Goal: Information Seeking & Learning: Compare options

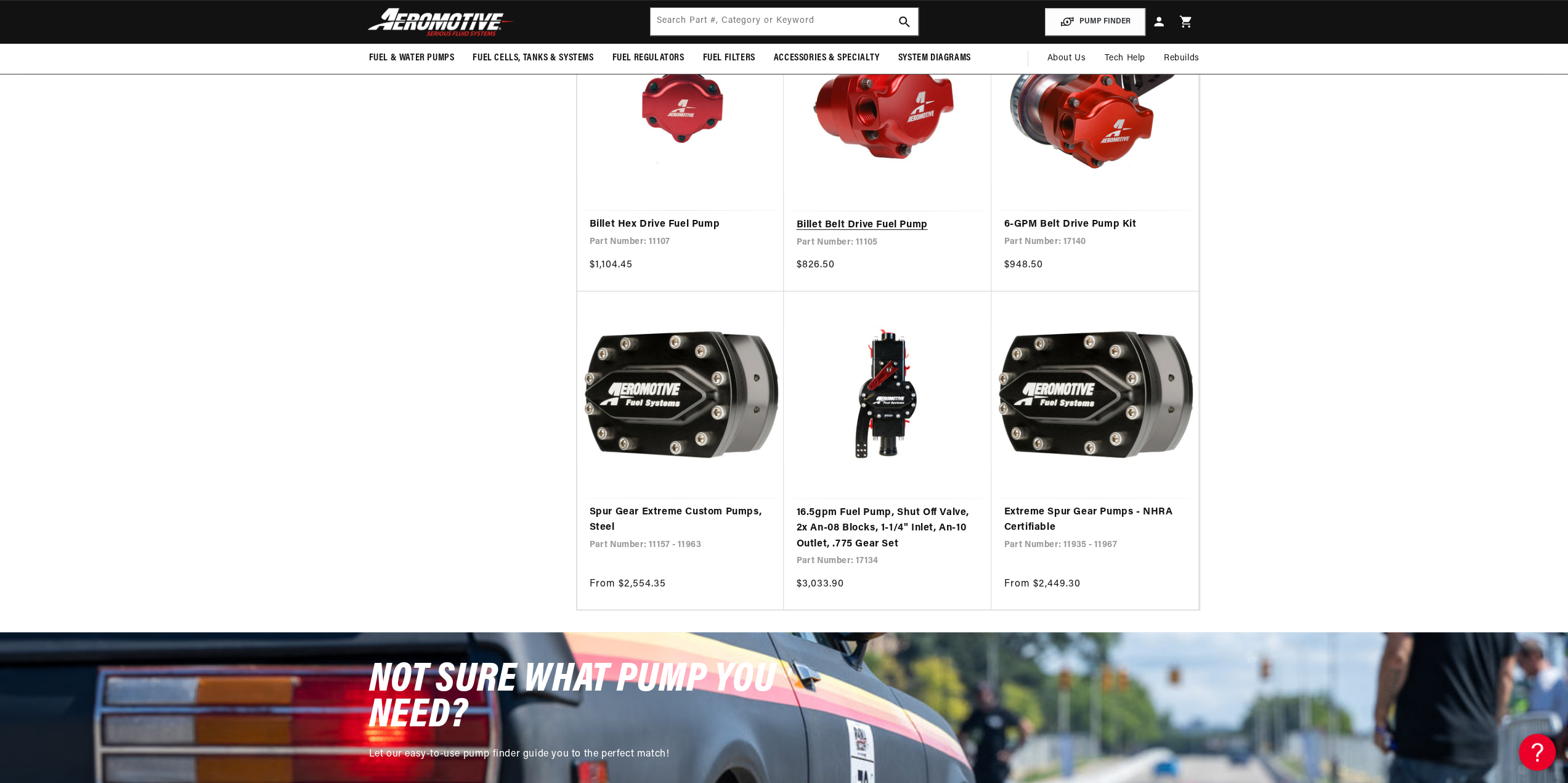
click at [924, 234] on link "Billet Belt Drive Fuel Pump" at bounding box center [887, 226] width 183 height 16
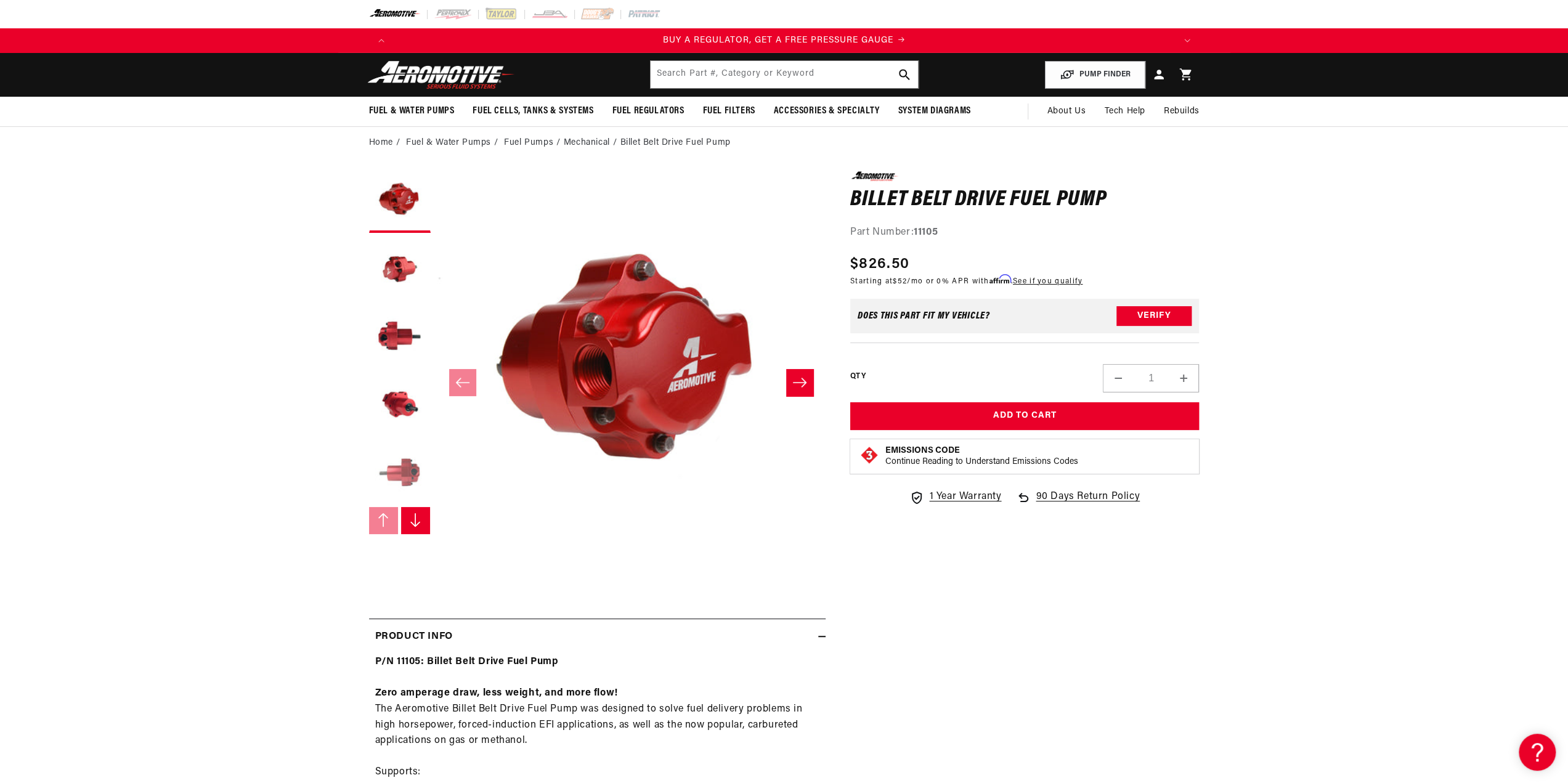
click at [369, 504] on button "Load image 5 in gallery view" at bounding box center [399, 473] width 62 height 62
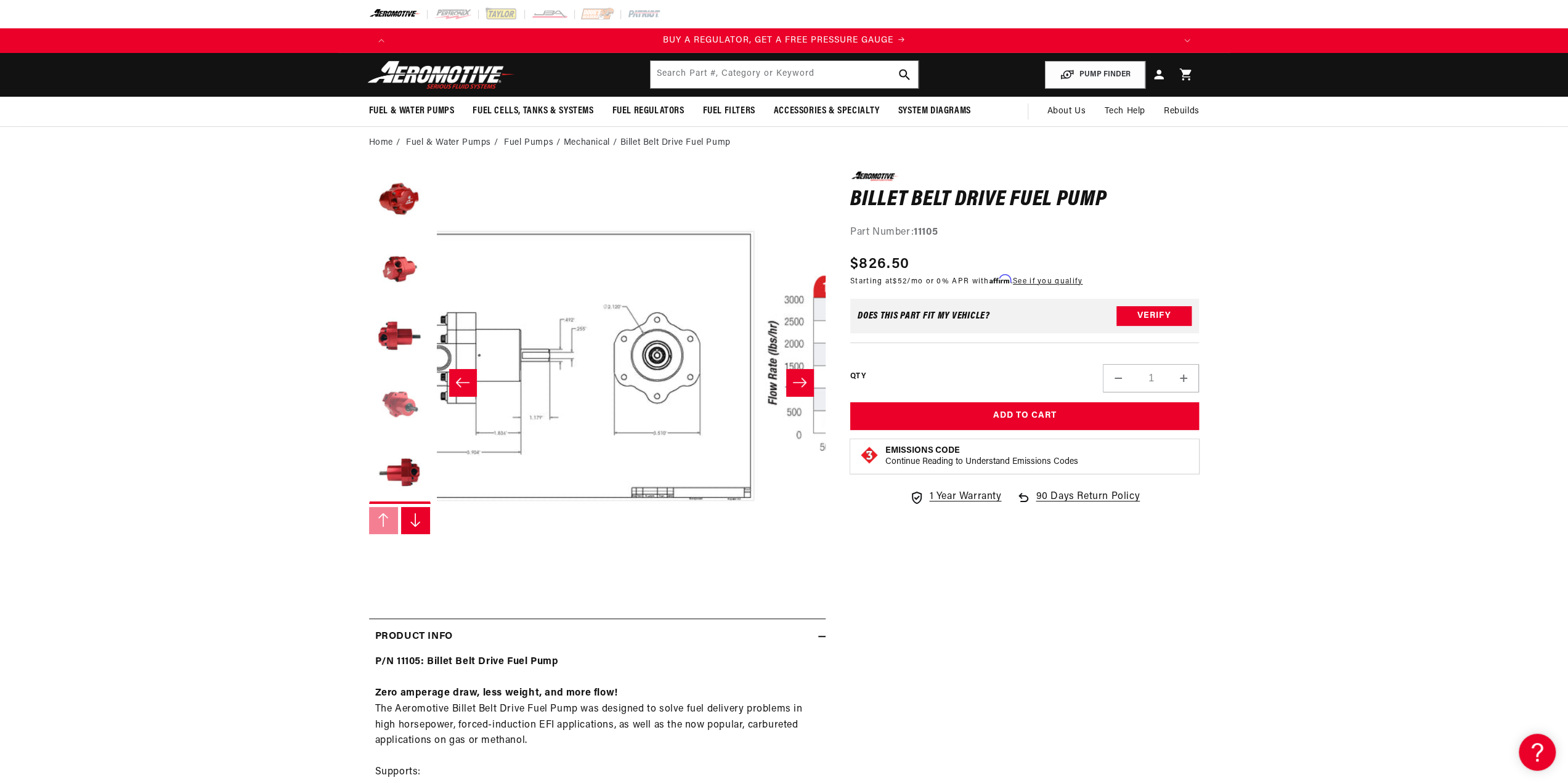
click at [369, 436] on button "Load image 4 in gallery view" at bounding box center [399, 405] width 62 height 62
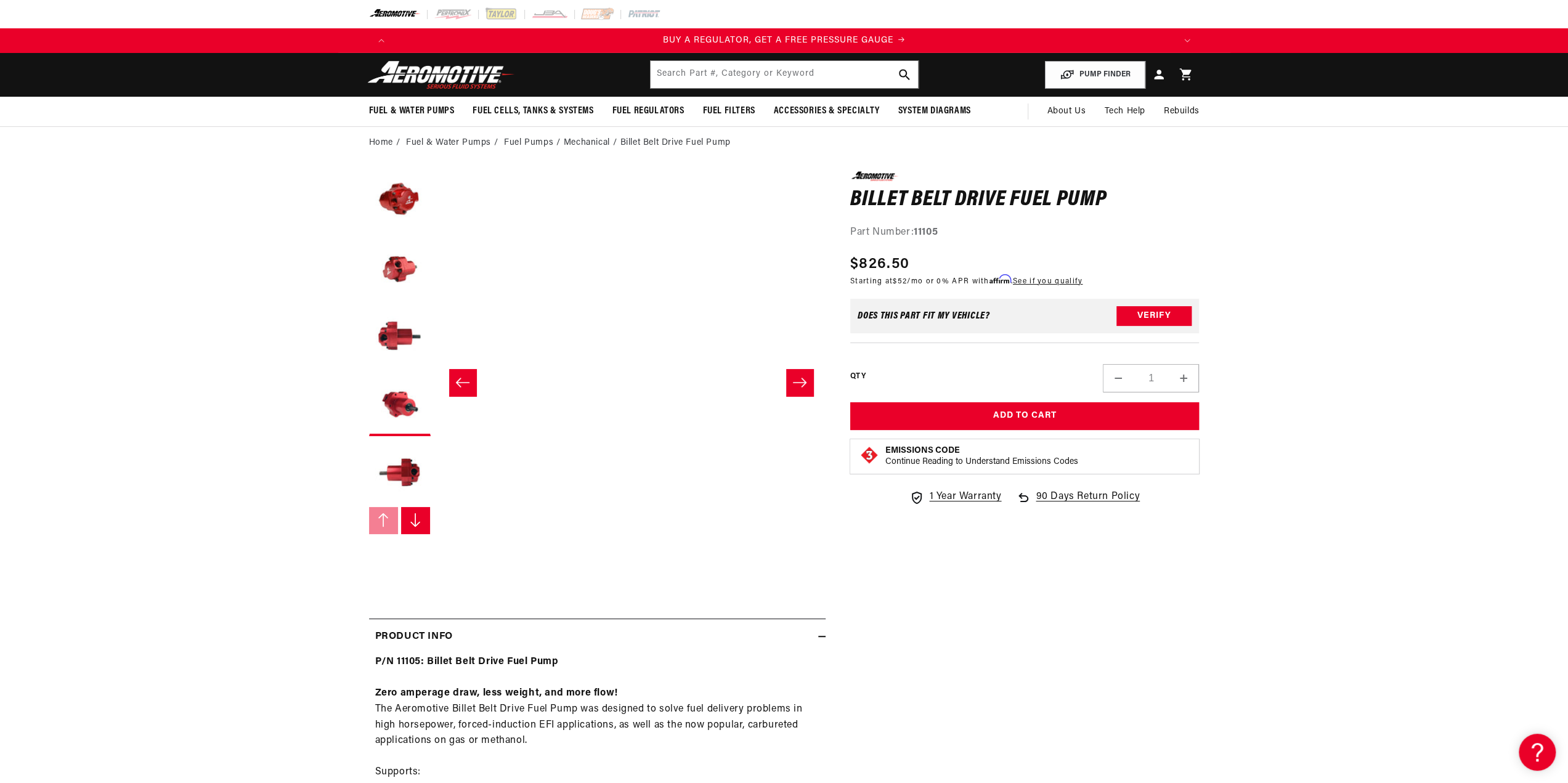
scroll to position [0, 1509]
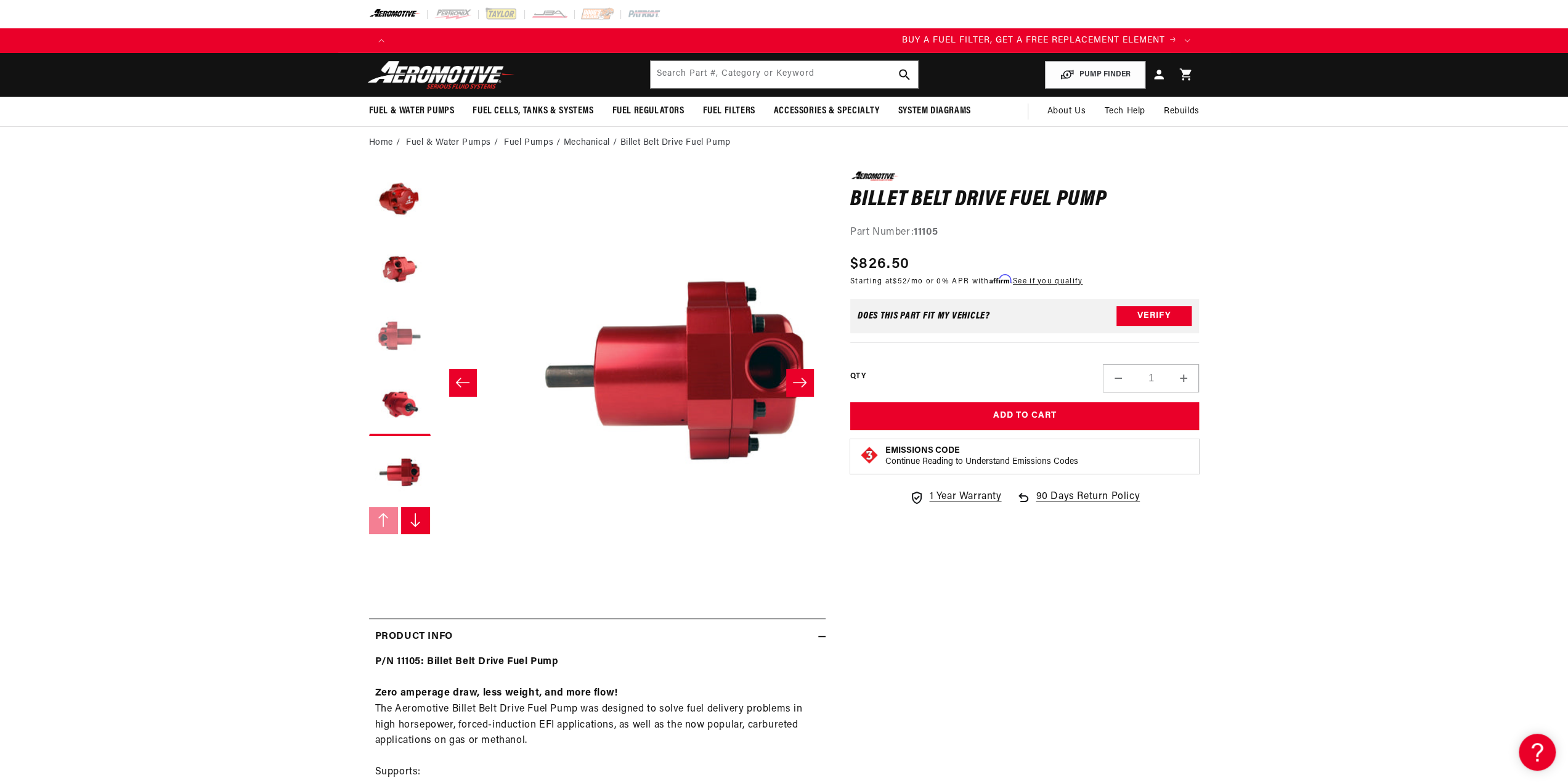
click at [369, 368] on button "Load image 3 in gallery view" at bounding box center [399, 337] width 62 height 62
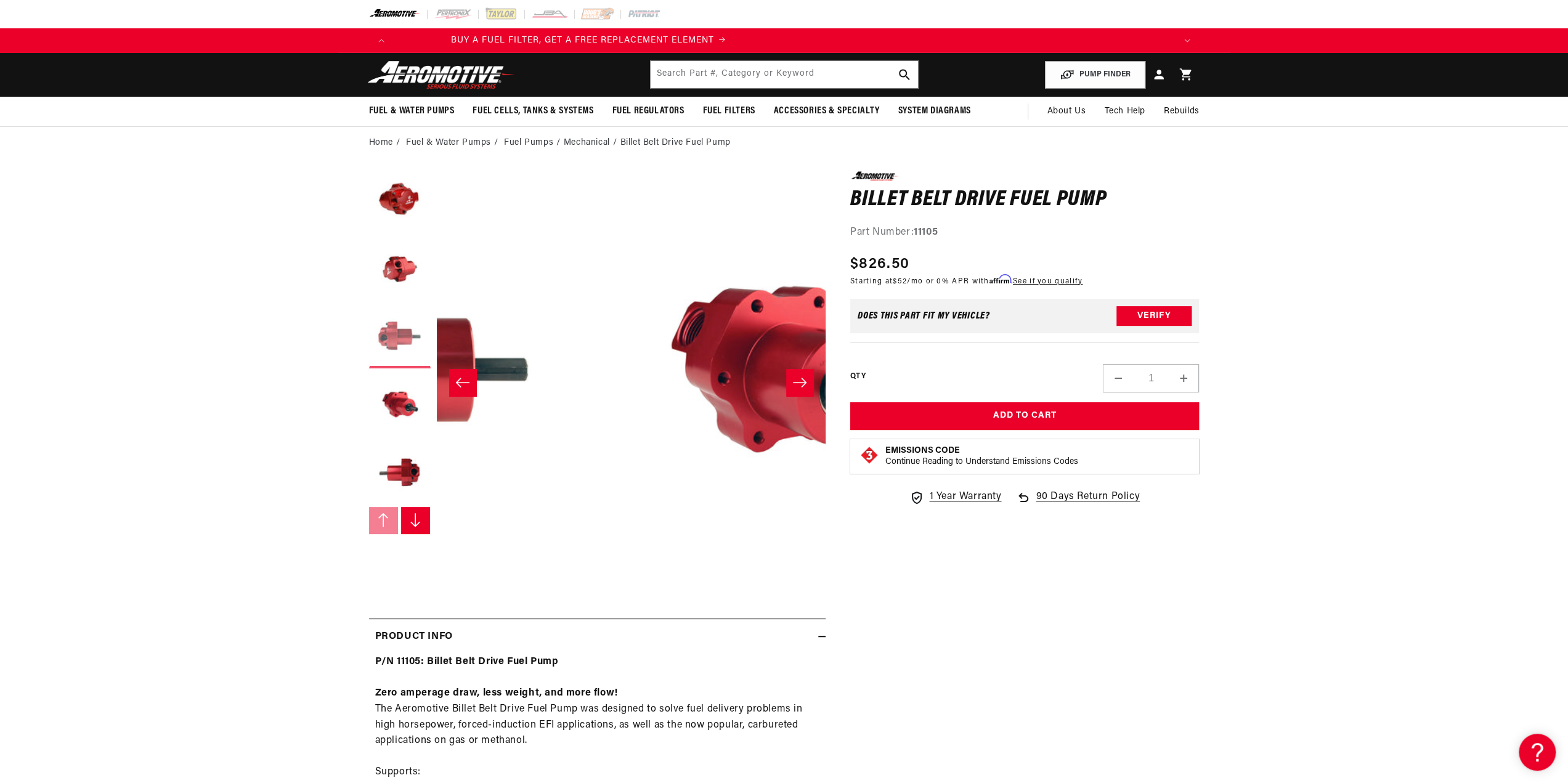
scroll to position [0, 1006]
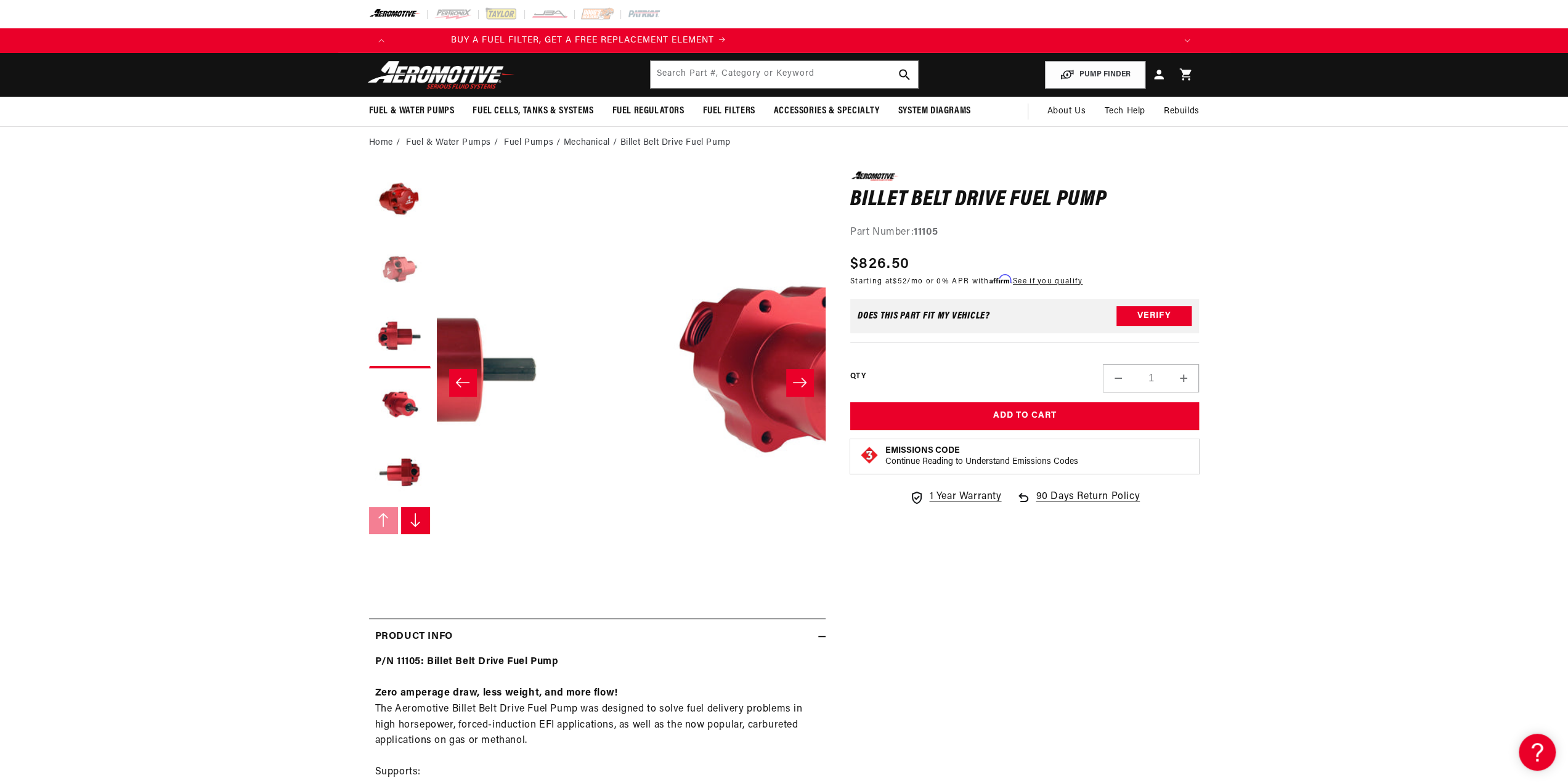
click at [369, 301] on button "Load image 2 in gallery view" at bounding box center [399, 269] width 62 height 62
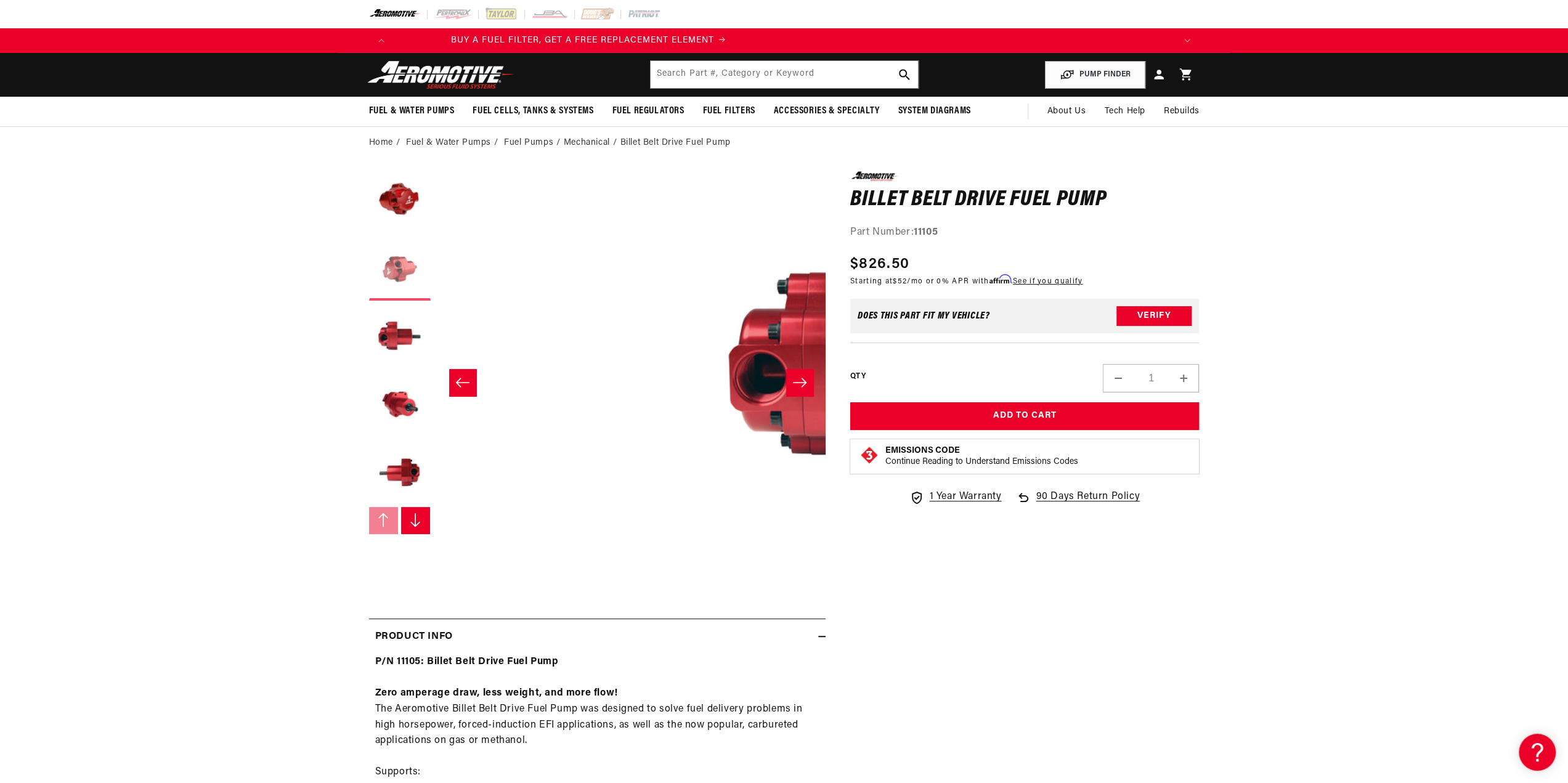
scroll to position [0, 502]
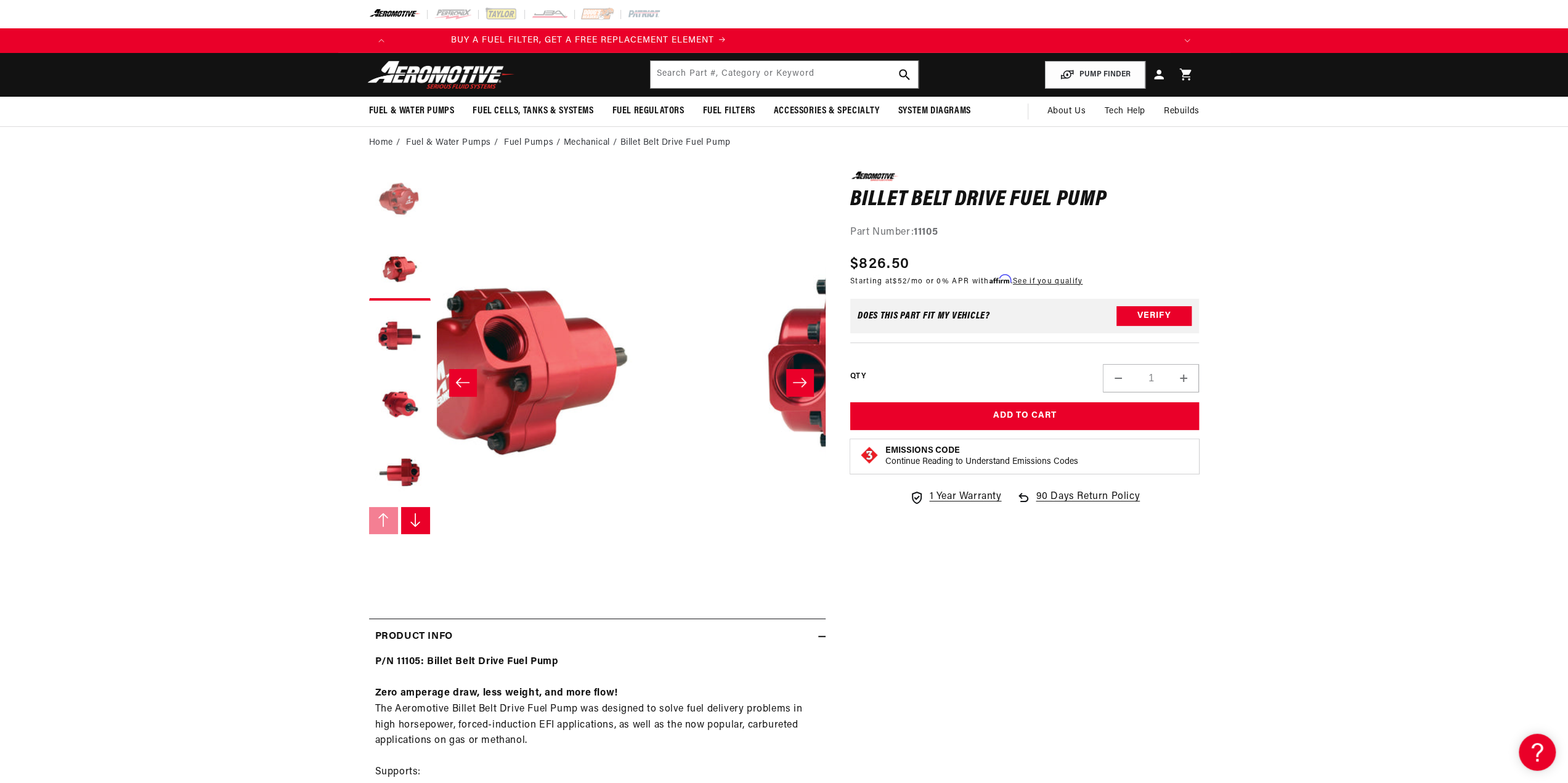
click at [369, 233] on button "Load image 1 in gallery view" at bounding box center [399, 202] width 62 height 62
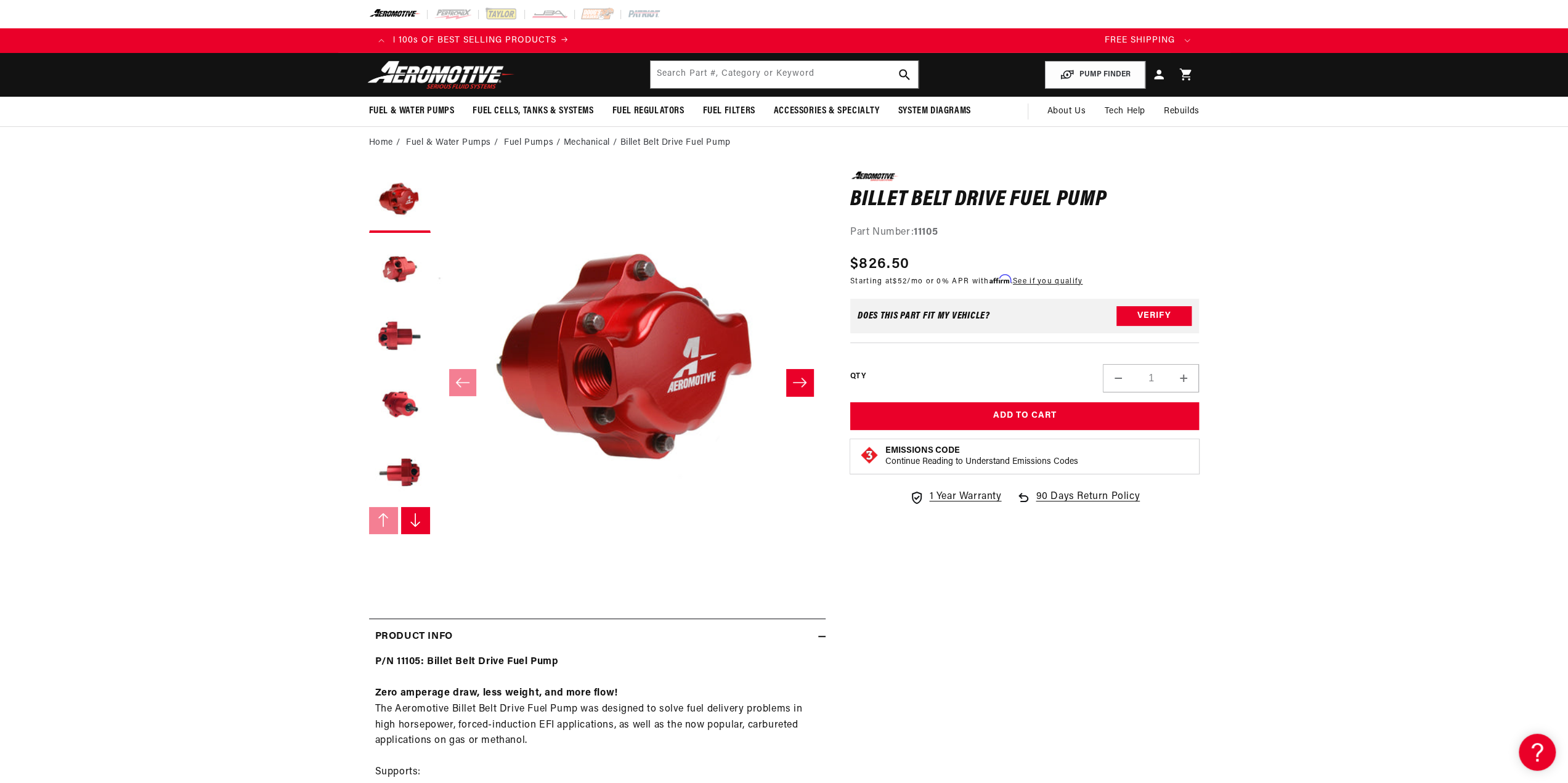
scroll to position [0, 1952]
click at [369, 572] on button "Load image 6 in gallery view" at bounding box center [399, 541] width 62 height 62
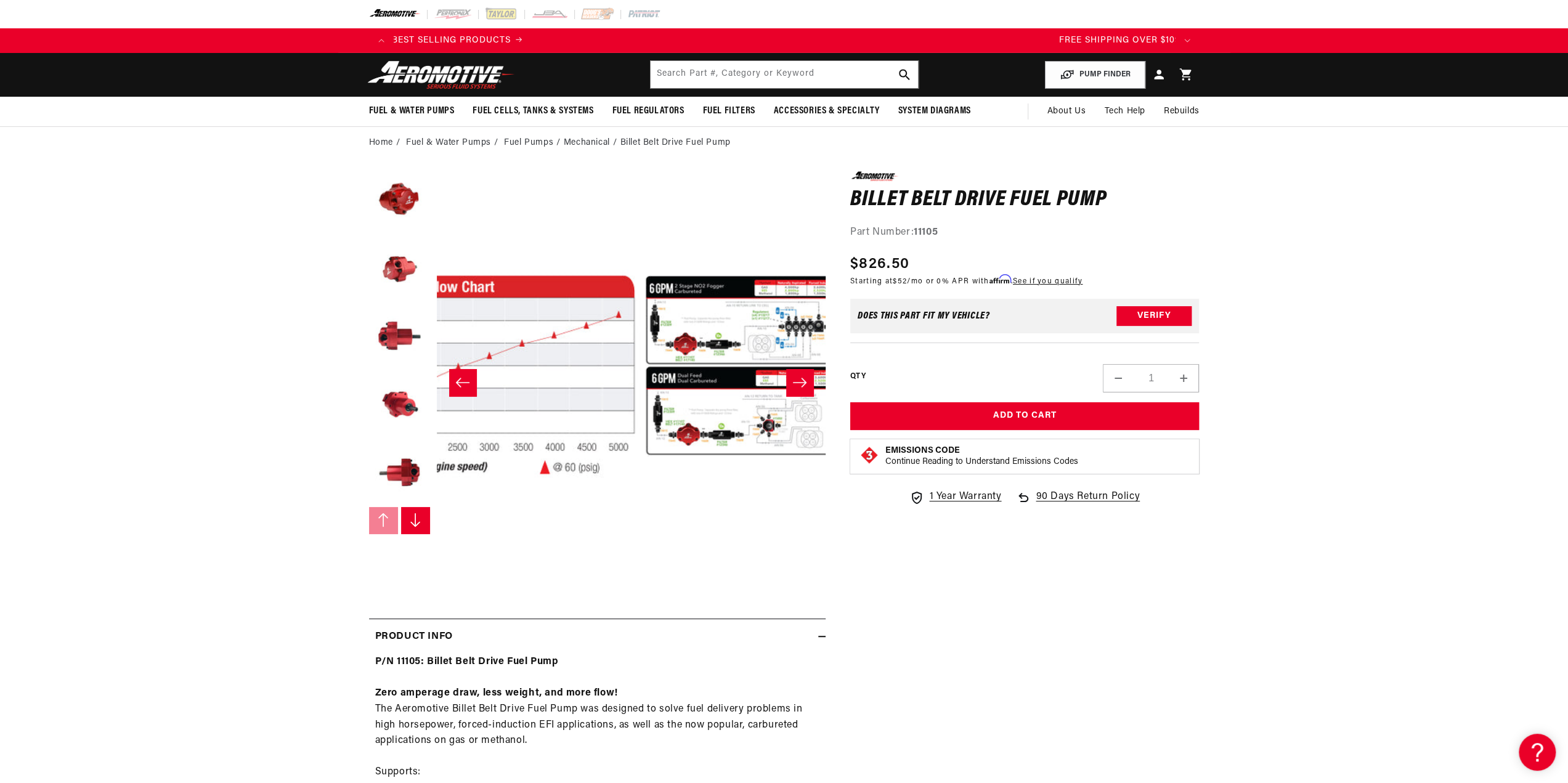
scroll to position [0, 2515]
click at [409, 527] on icon "Slide right" at bounding box center [415, 520] width 12 height 15
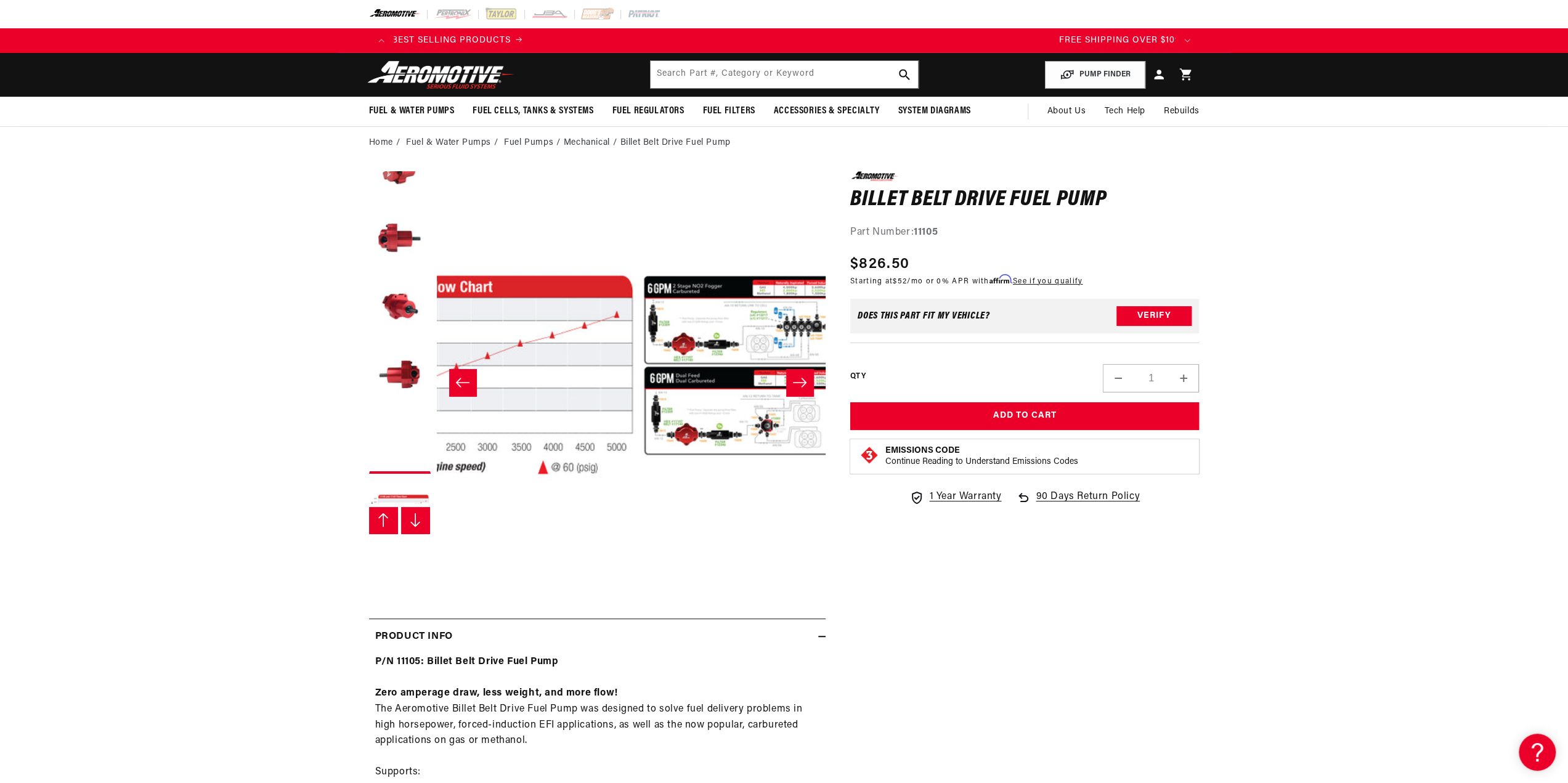
scroll to position [131, 0]
click at [369, 577] on button "Load image 8 in gallery view" at bounding box center [399, 546] width 62 height 62
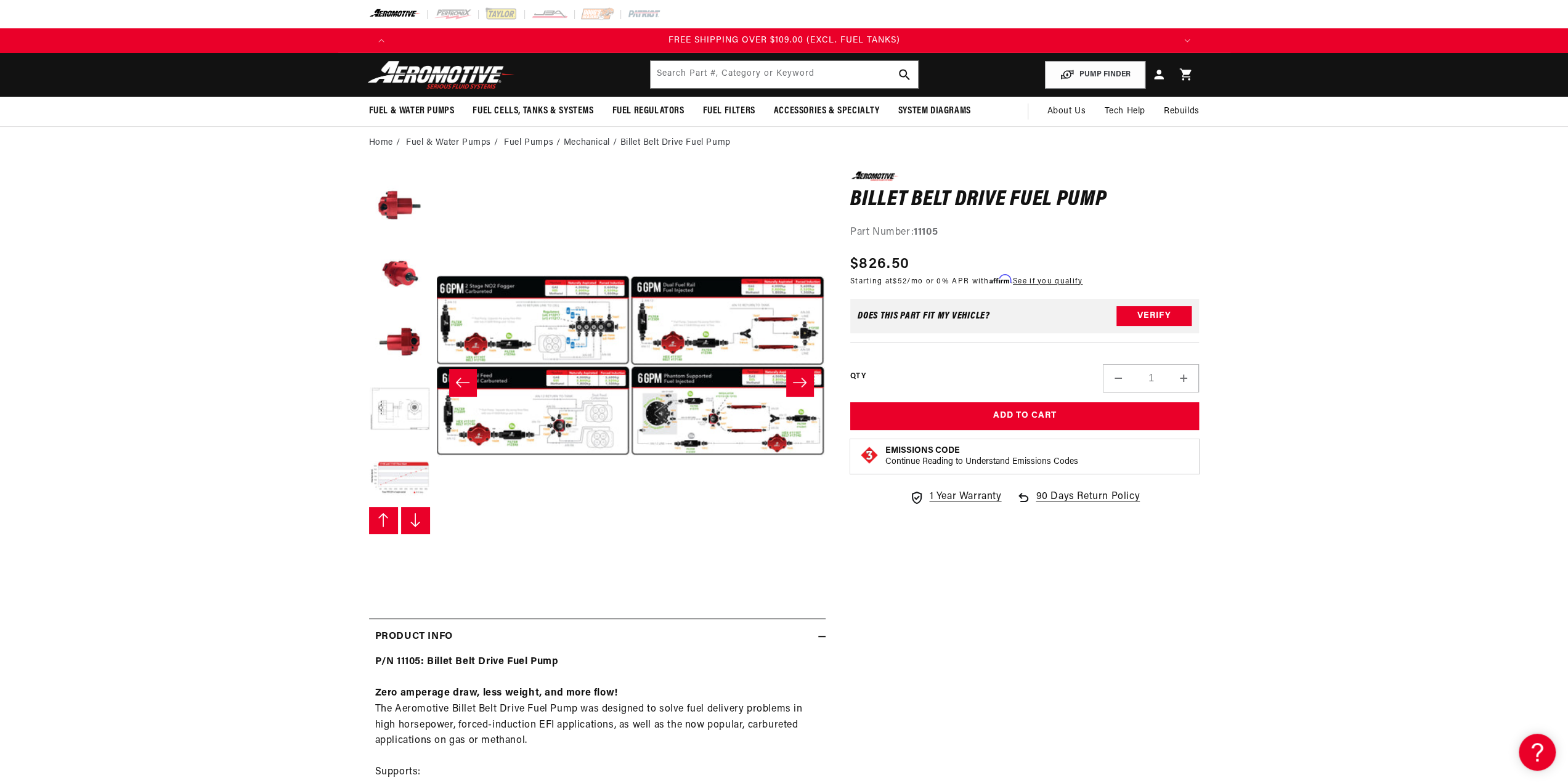
scroll to position [0, 0]
click at [436, 561] on button "Open media 8 in modal" at bounding box center [436, 561] width 0 height 0
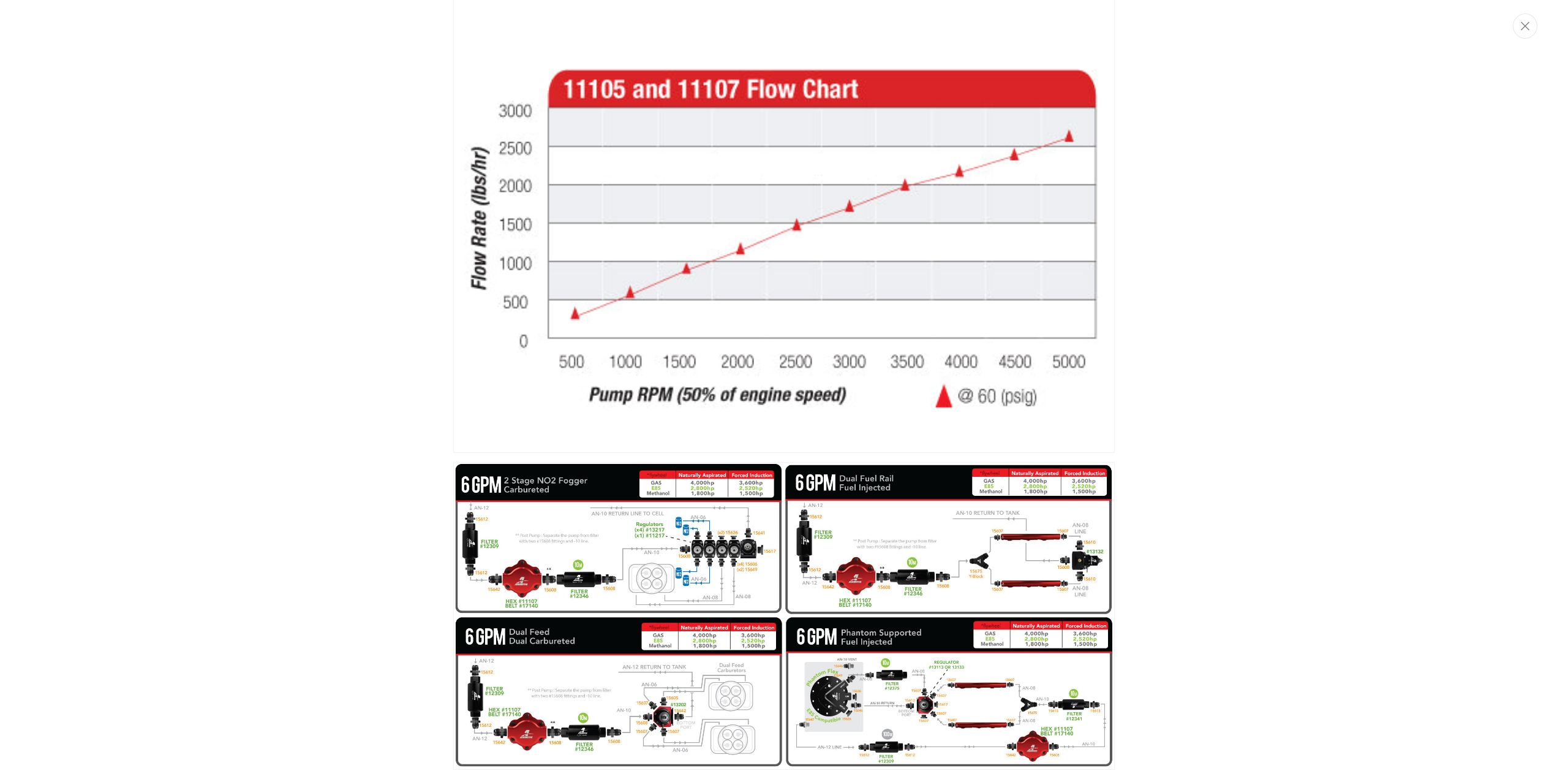
click at [1513, 34] on button "Close" at bounding box center [1525, 26] width 24 height 25
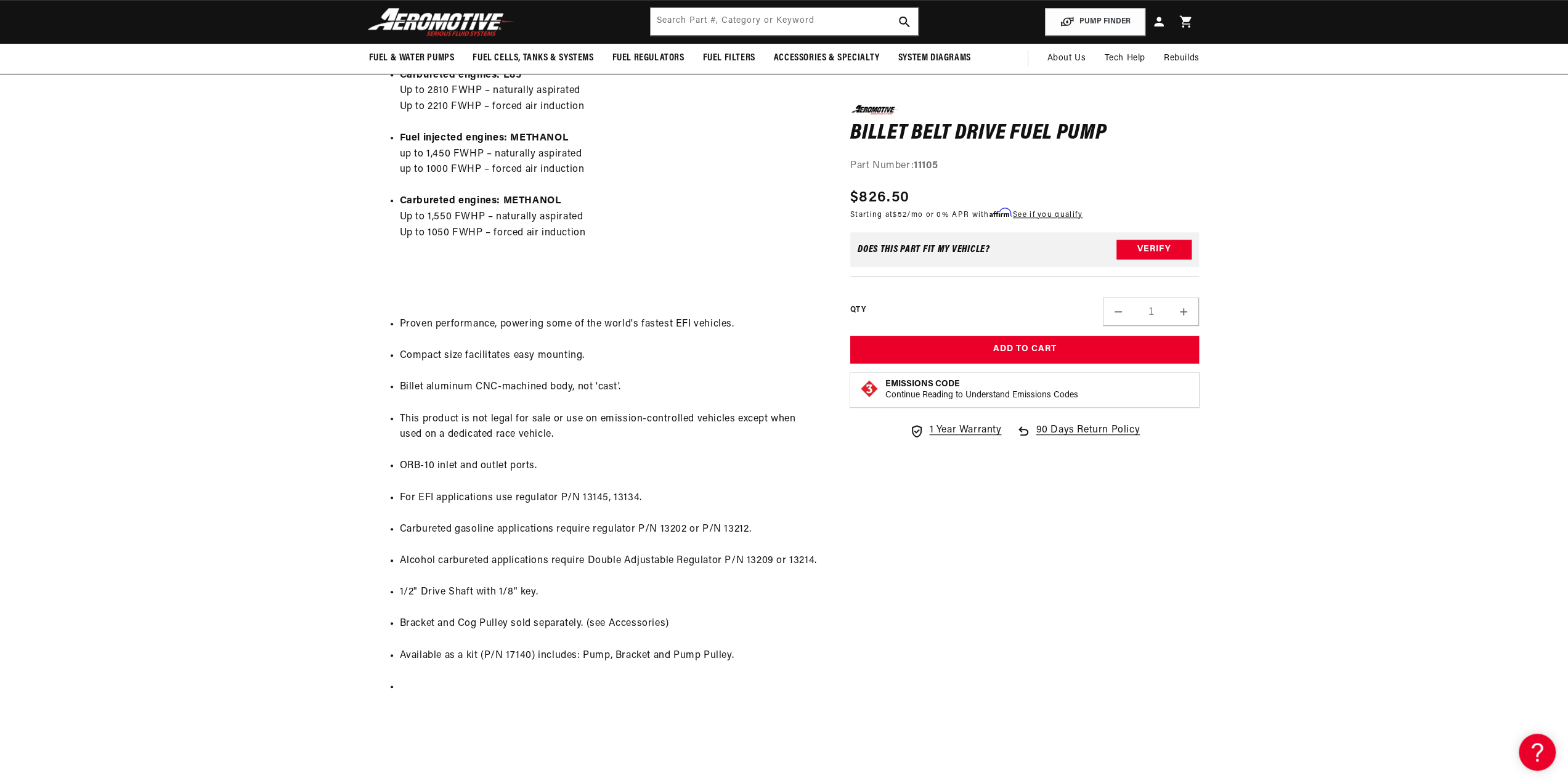
scroll to position [494, 0]
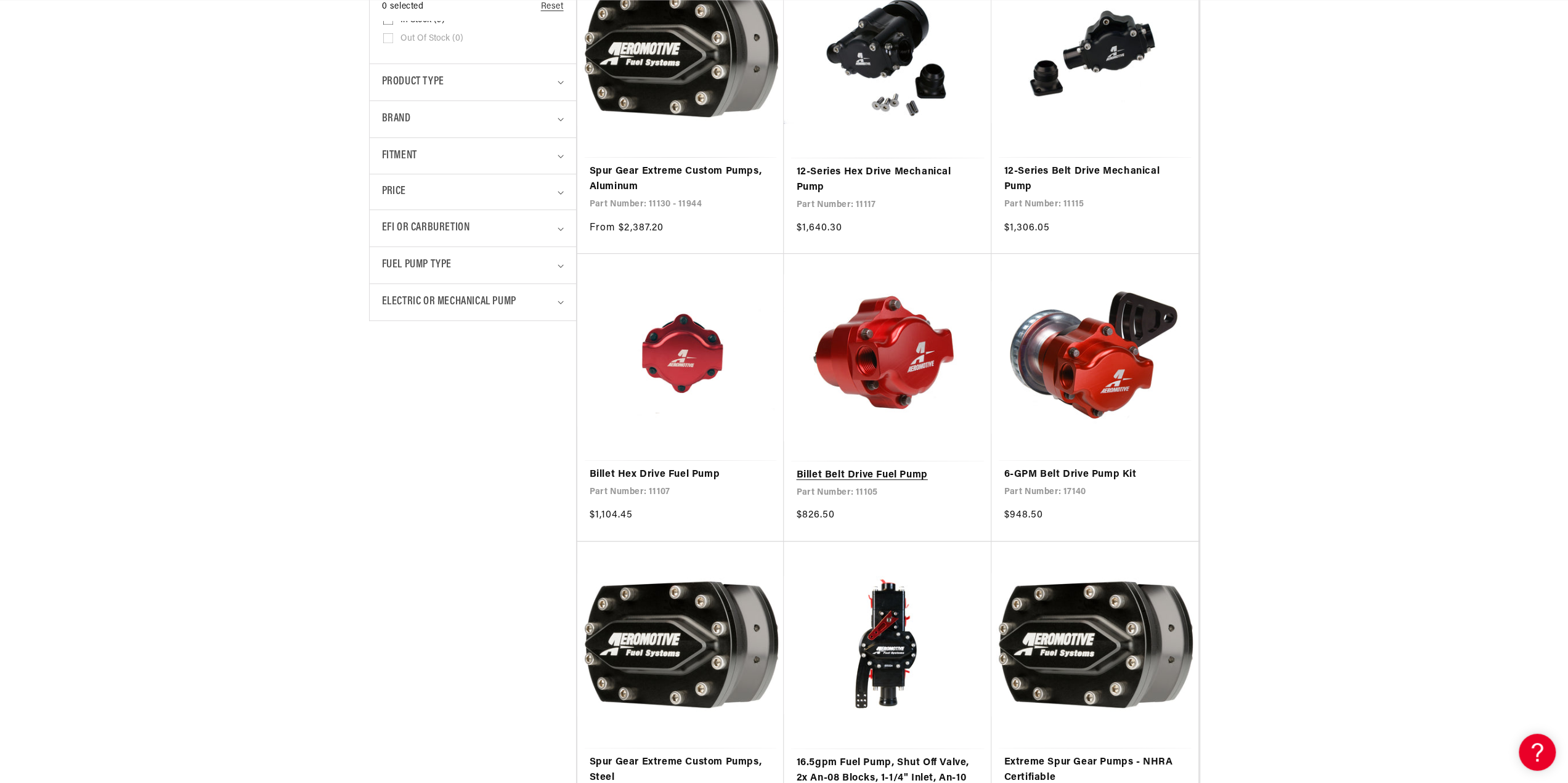
scroll to position [493, 0]
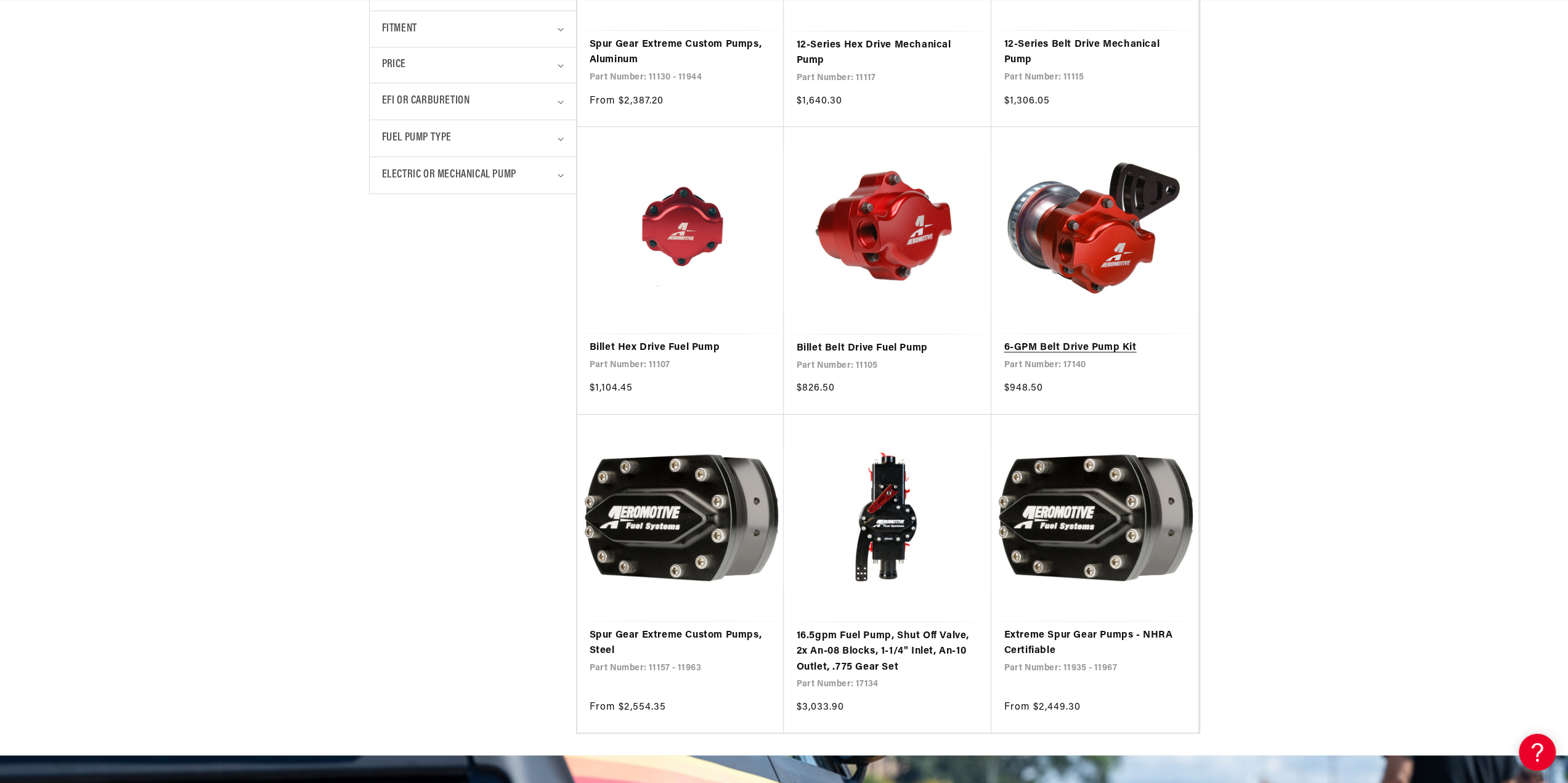
click at [1152, 356] on link "6-GPM Belt Drive Pump Kit" at bounding box center [1095, 348] width 182 height 16
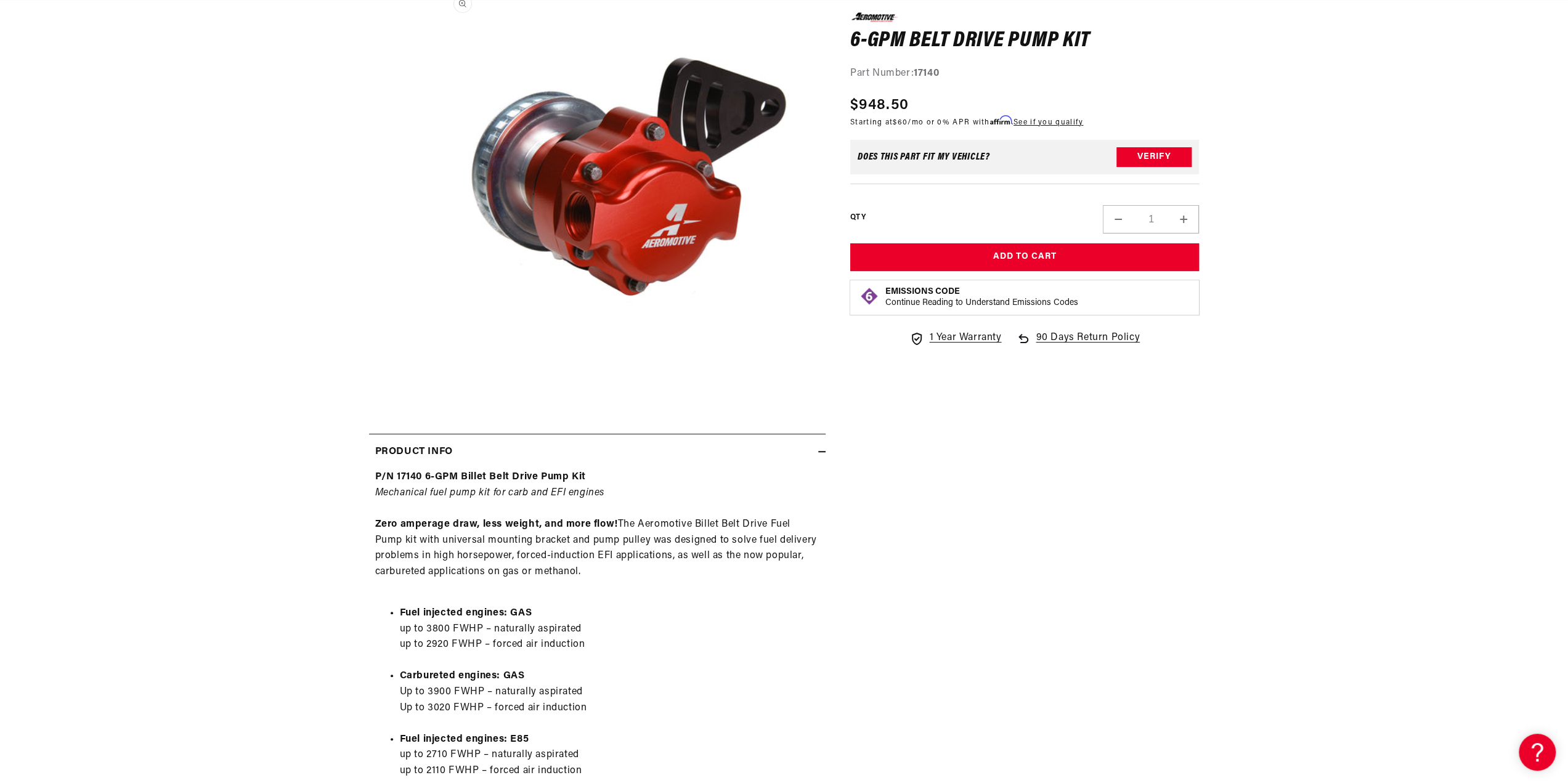
click at [437, 376] on button "Open media 1 in modal" at bounding box center [437, 376] width 0 height 0
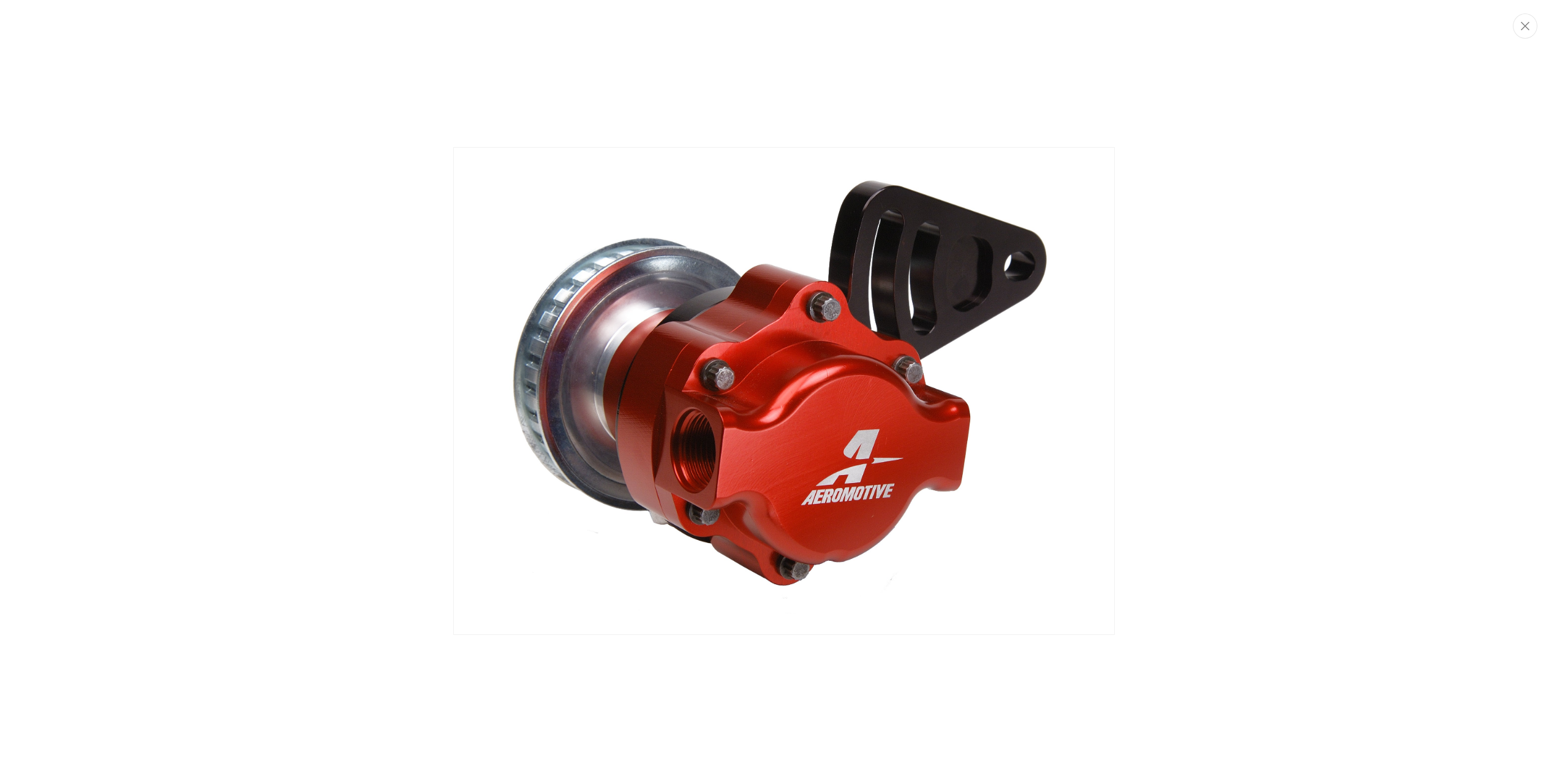
click at [792, 379] on img "Media gallery" at bounding box center [784, 391] width 662 height 488
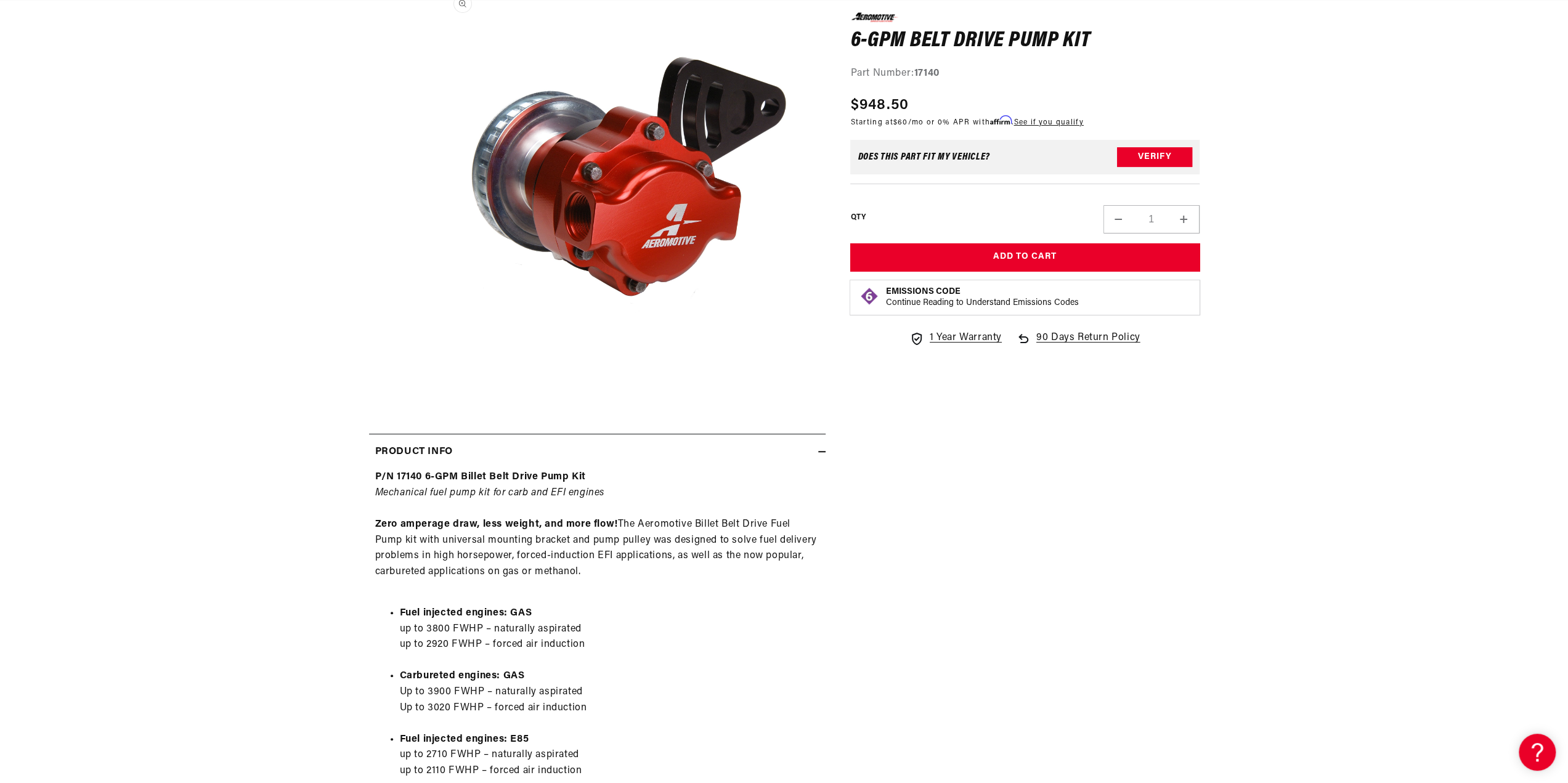
click at [437, 376] on button "Open media 1 in modal" at bounding box center [437, 376] width 0 height 0
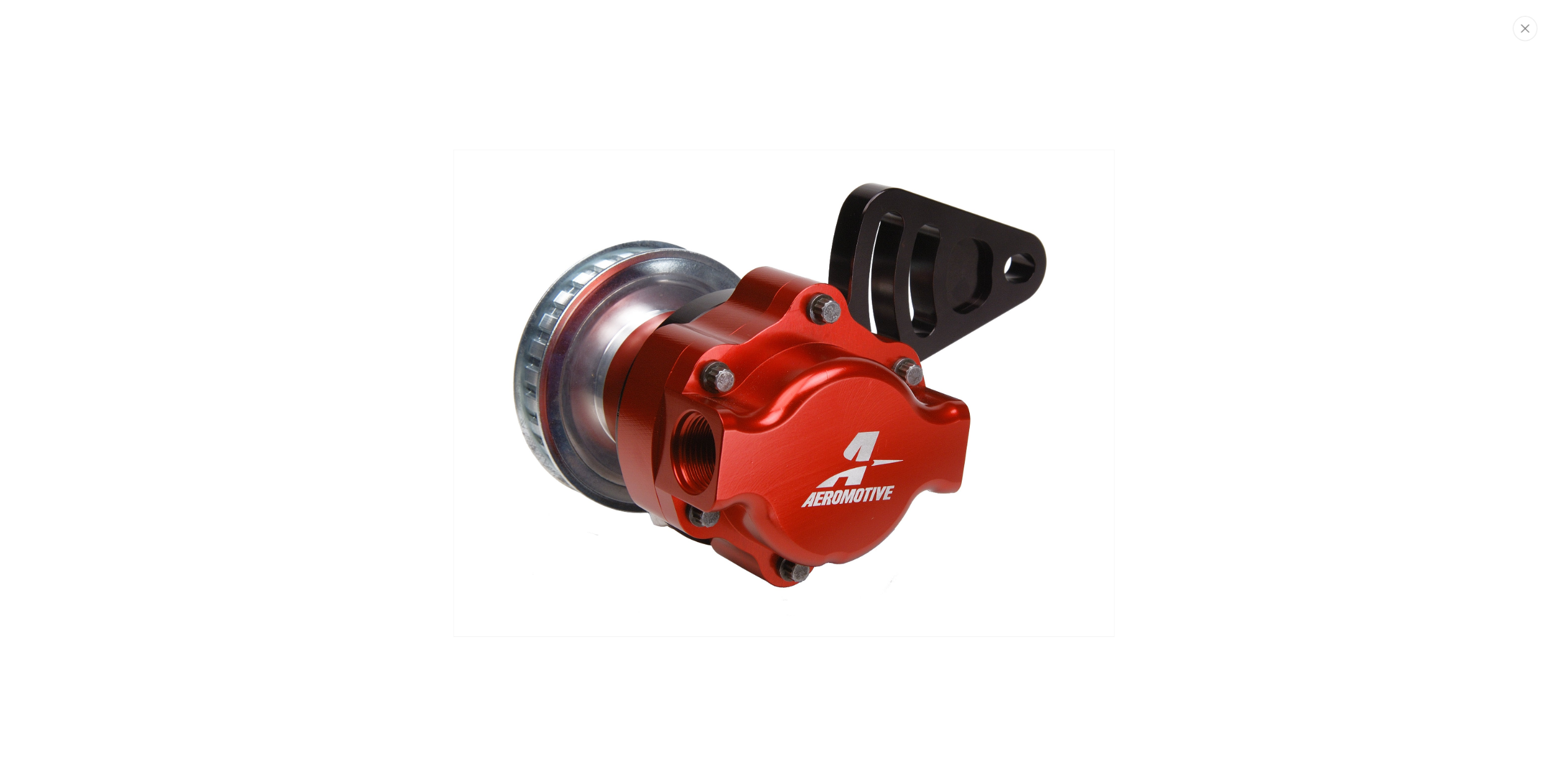
scroll to position [0, 976]
click at [1529, 27] on icon "Close" at bounding box center [1534, 26] width 9 height 9
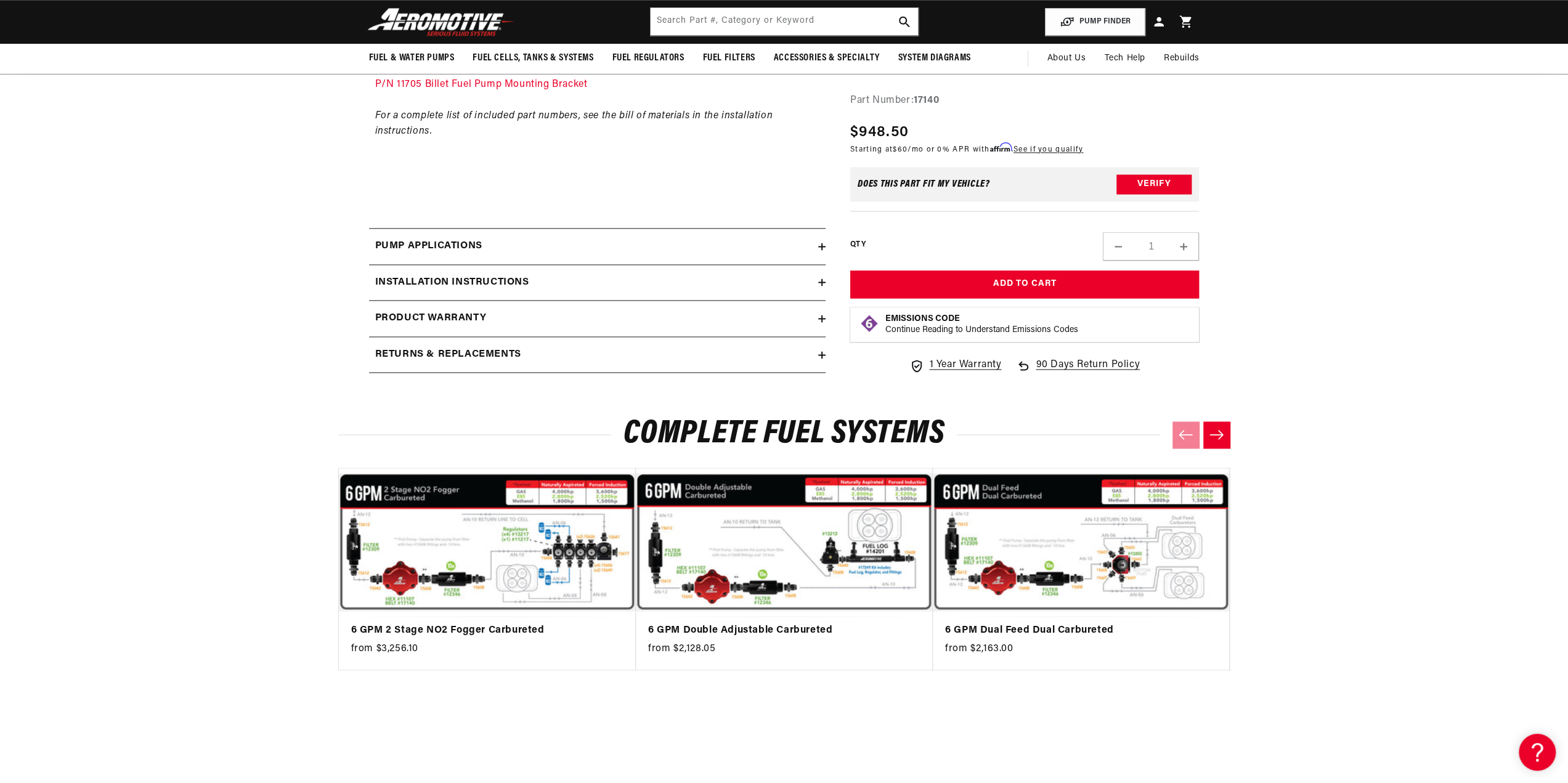
scroll to position [1479, 0]
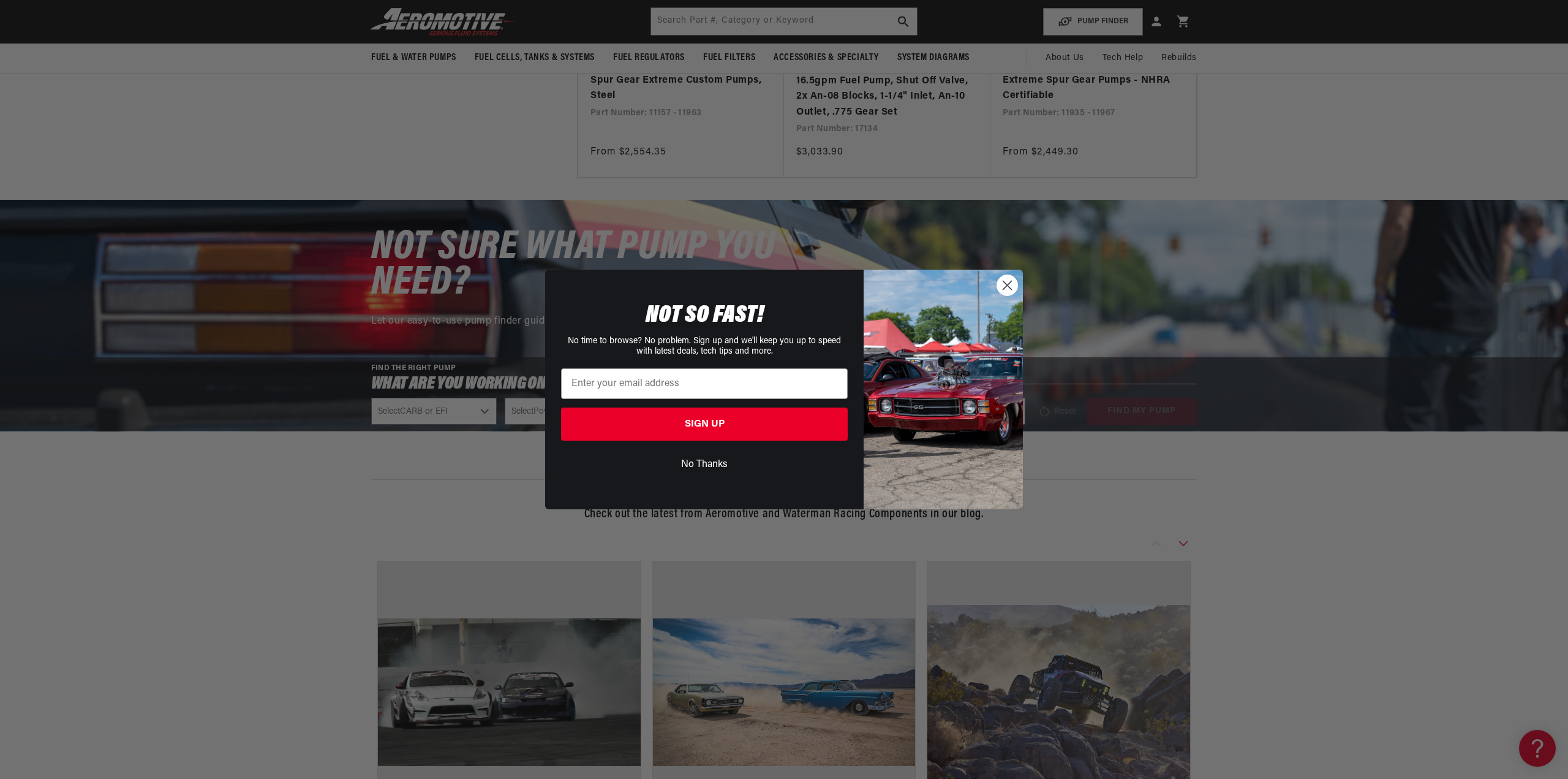
drag, startPoint x: 1006, startPoint y: 287, endPoint x: 1024, endPoint y: 298, distance: 21.1
click at [1006, 287] on circle "Close dialog" at bounding box center [1007, 285] width 21 height 21
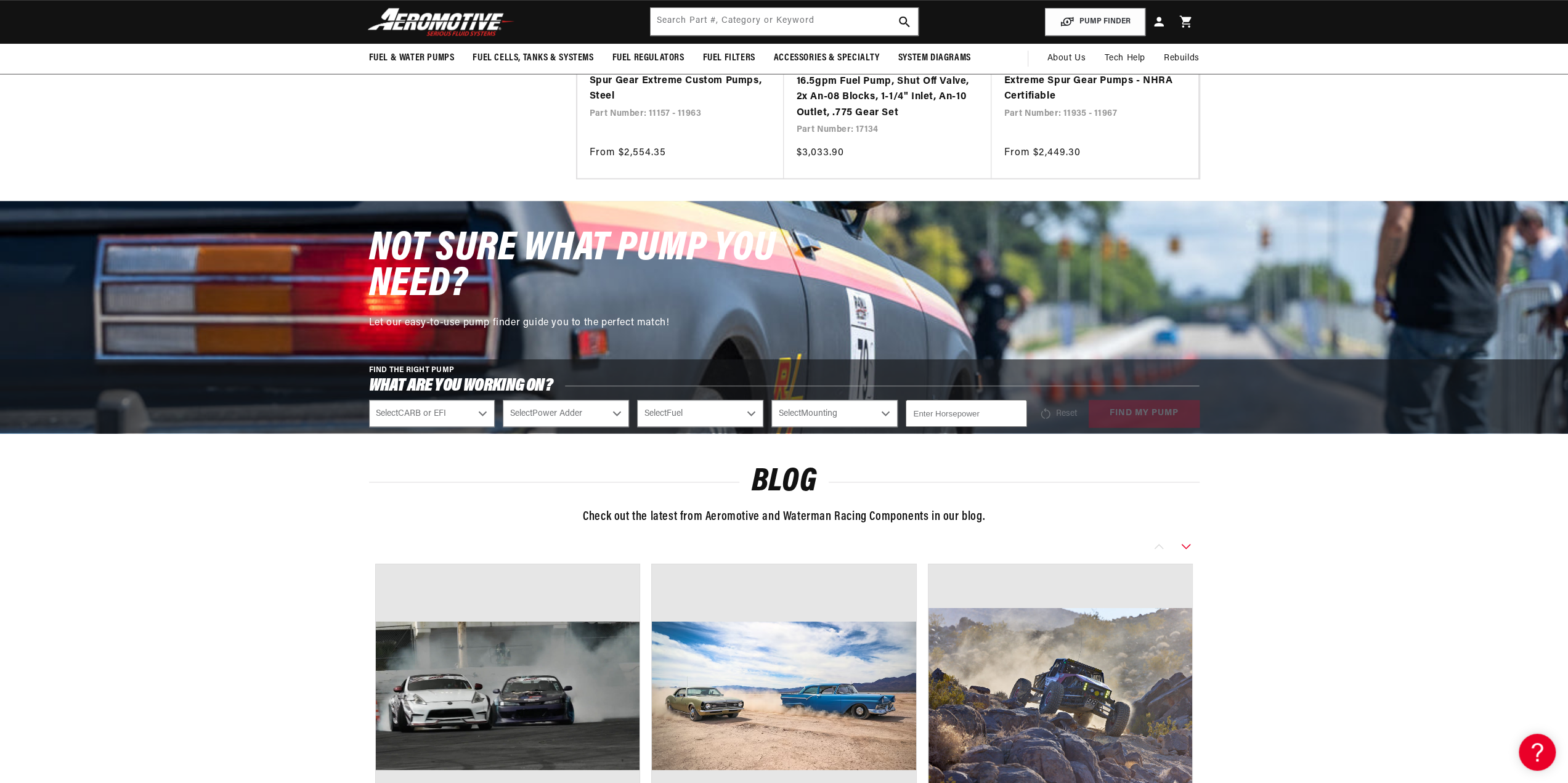
scroll to position [0, 976]
